Goal: Task Accomplishment & Management: Manage account settings

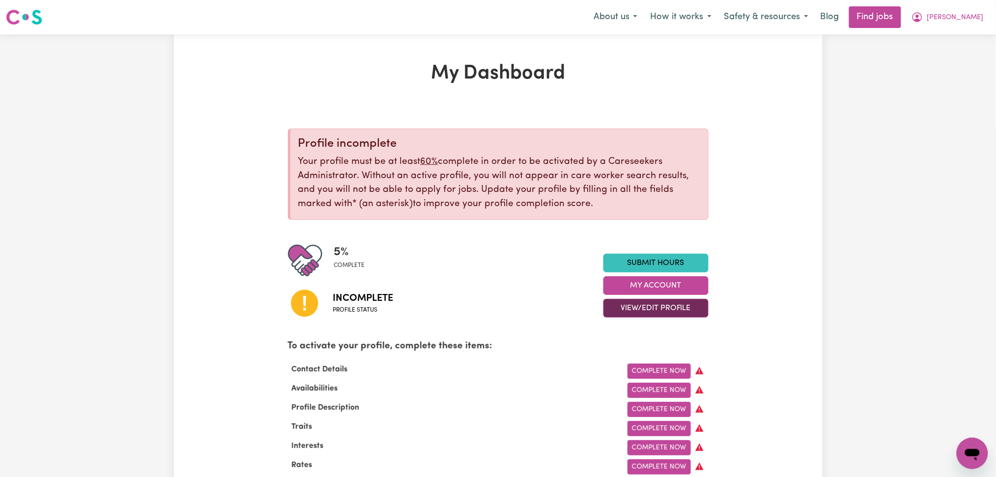
click at [630, 316] on button "View/Edit Profile" at bounding box center [655, 308] width 105 height 19
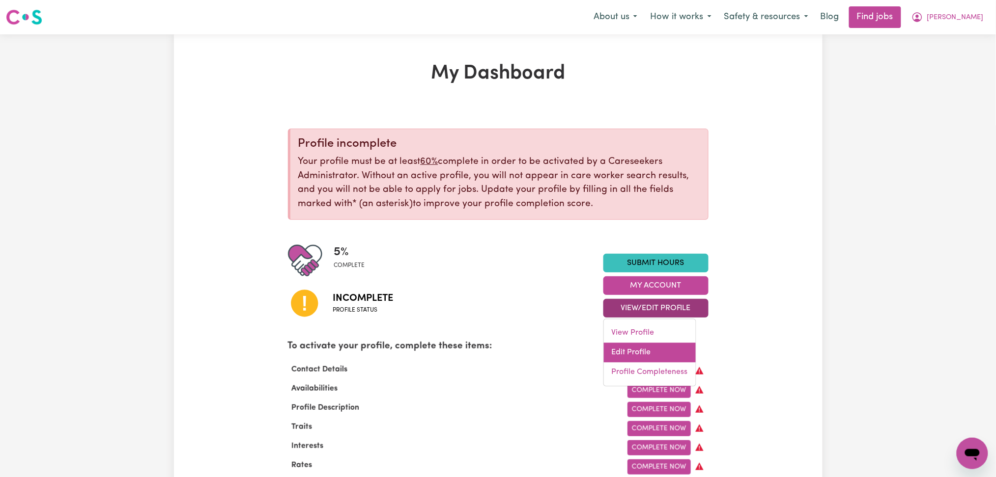
click at [618, 347] on link "Edit Profile" at bounding box center [650, 353] width 92 height 20
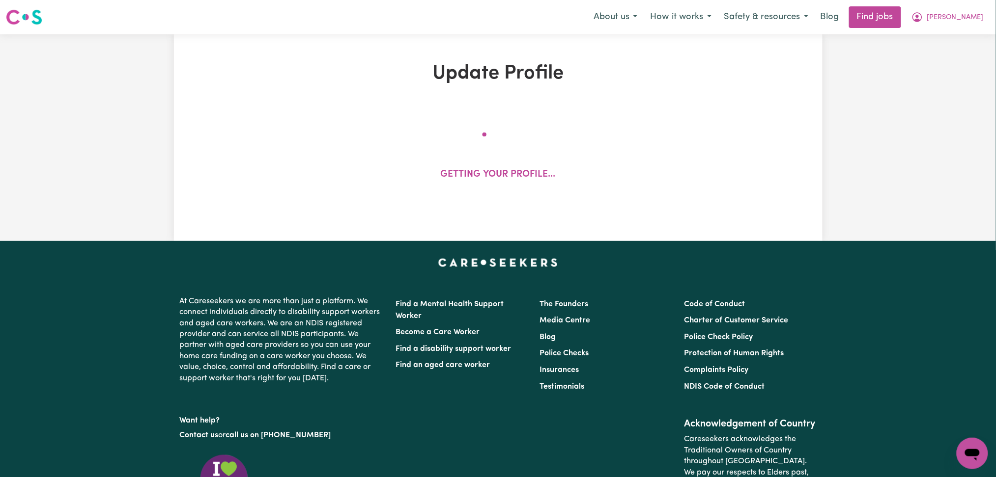
select select "Studying a healthcare related degree or qualification"
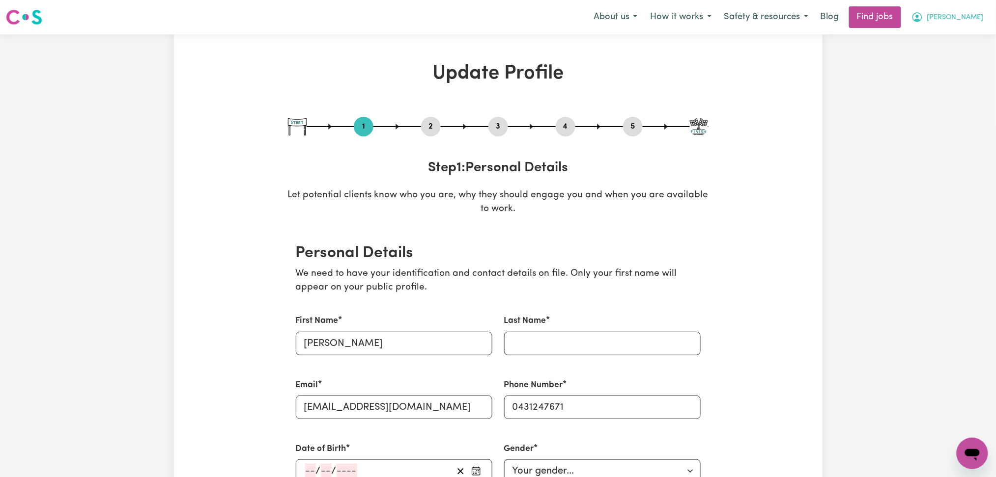
click at [960, 26] on button "[PERSON_NAME]" at bounding box center [947, 17] width 85 height 21
click at [937, 73] on link "Logout" at bounding box center [951, 75] width 78 height 19
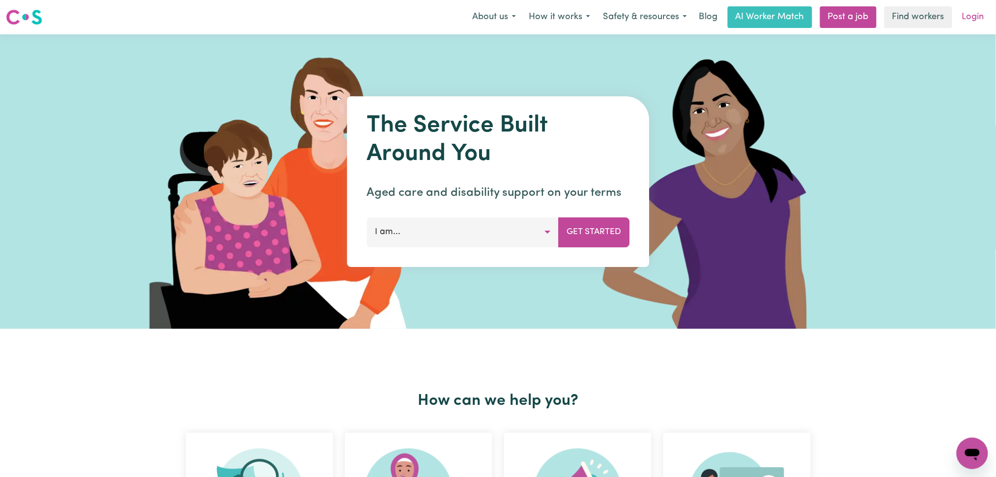
click at [958, 20] on link "Login" at bounding box center [973, 17] width 34 height 22
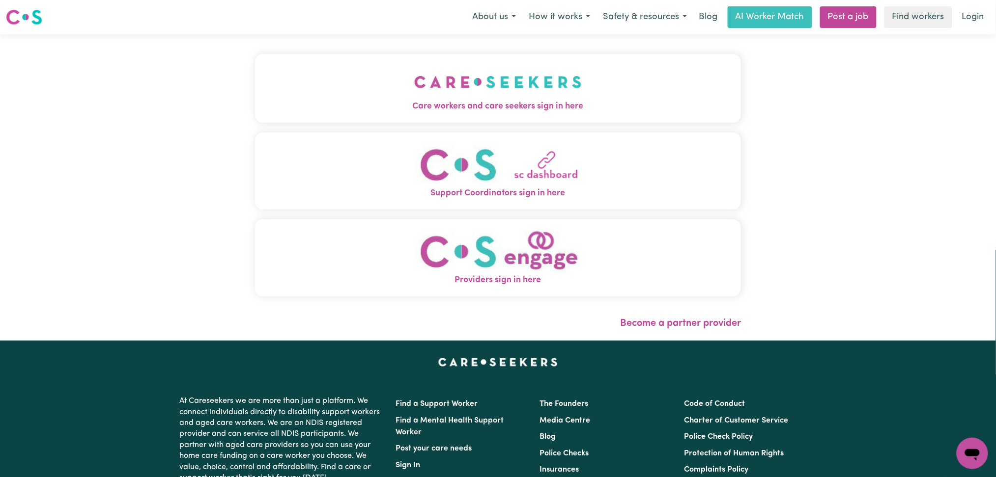
click at [530, 98] on img "Care workers and care seekers sign in here" at bounding box center [497, 82] width 167 height 36
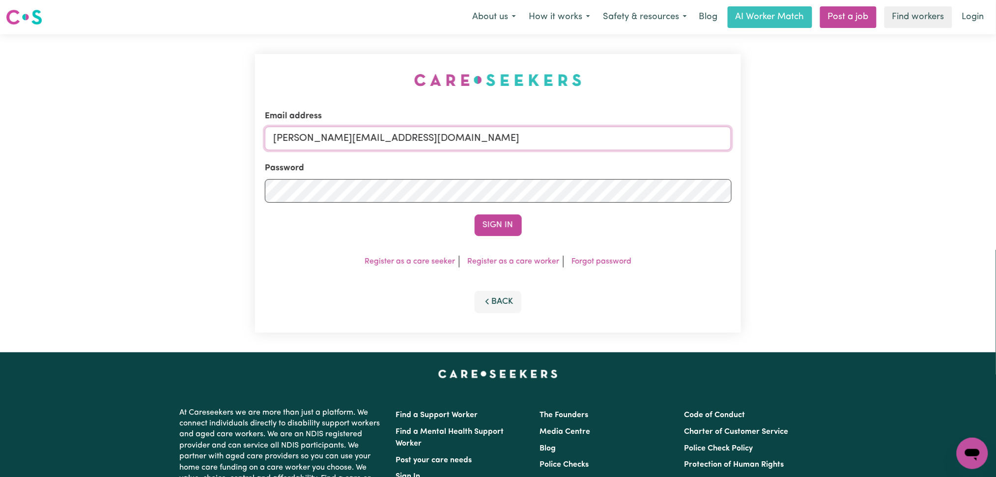
click at [356, 141] on input "[PERSON_NAME][EMAIL_ADDRESS][DOMAIN_NAME]" at bounding box center [498, 139] width 467 height 24
drag, startPoint x: 325, startPoint y: 133, endPoint x: 695, endPoint y: 114, distance: 370.3
click at [695, 114] on div "Email address Superuser~[EMAIL_ADDRESS][DOMAIN_NAME]" at bounding box center [498, 130] width 467 height 40
type input "Superuser~[EMAIL_ADDRESS][DOMAIN_NAME]"
click at [474, 215] on button "Sign In" at bounding box center [497, 226] width 47 height 22
